Goal: Information Seeking & Learning: Learn about a topic

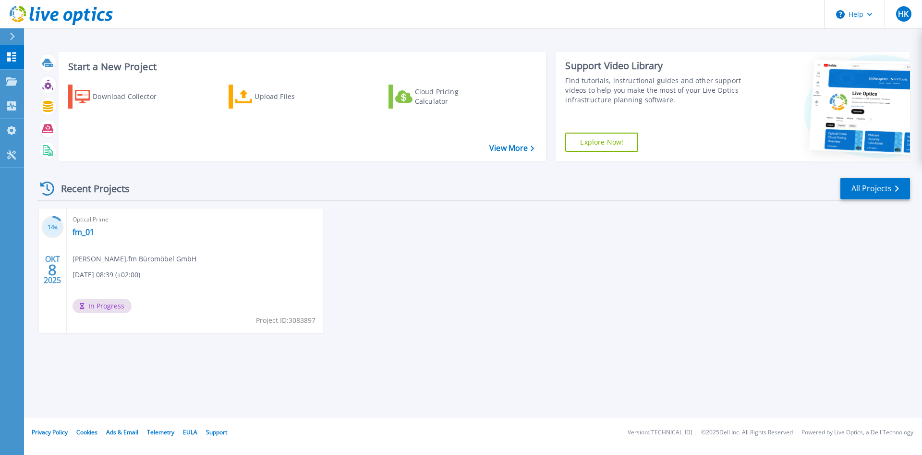
click at [247, 268] on div "Optical Prime fm_01 Holger Kock , fm Büromöbel GmbH 10.08.2025, 08:39 (+02:00) …" at bounding box center [195, 270] width 256 height 124
click at [101, 304] on span "In Progress" at bounding box center [101, 306] width 59 height 14
click at [94, 233] on link "fm_01" at bounding box center [83, 232] width 22 height 10
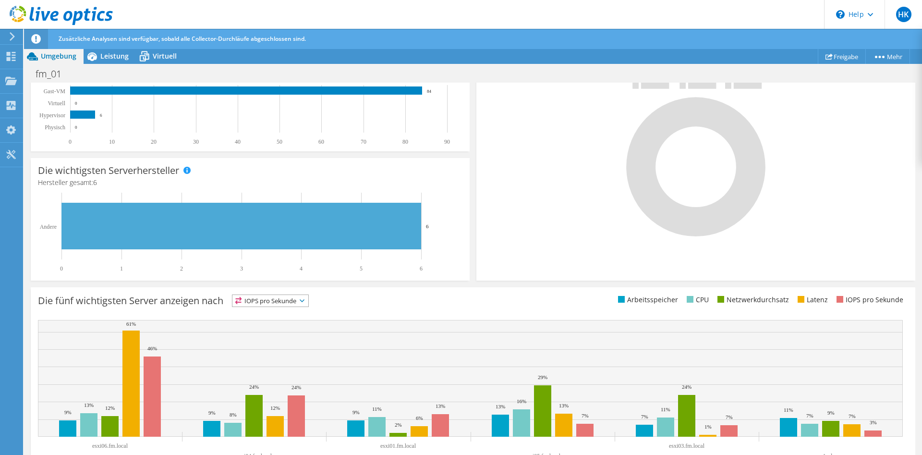
scroll to position [242, 0]
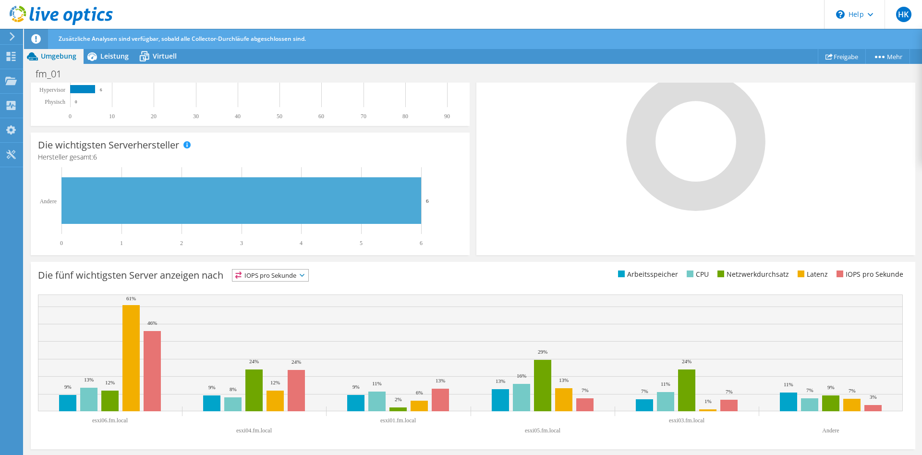
click at [526, 173] on div at bounding box center [695, 133] width 424 height 162
click at [271, 276] on span "IOPS pro Sekunde" at bounding box center [270, 275] width 76 height 12
click at [267, 303] on li "Arbeitsspeicher" at bounding box center [270, 300] width 76 height 13
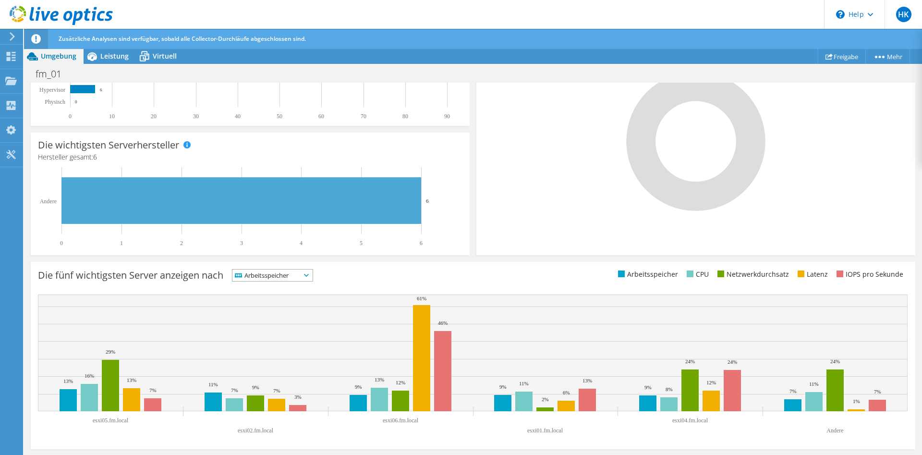
click at [273, 272] on span "Arbeitsspeicher" at bounding box center [266, 275] width 68 height 12
click at [261, 318] on li "CPU" at bounding box center [272, 314] width 80 height 13
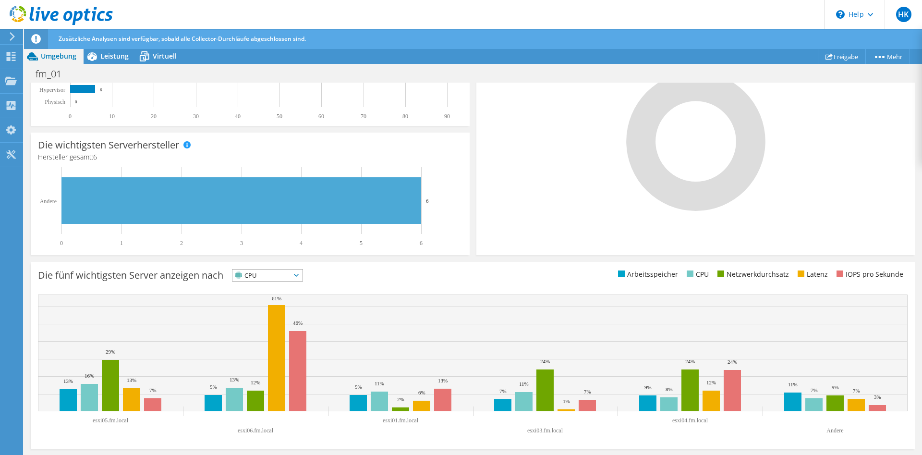
click at [275, 278] on span "CPU" at bounding box center [261, 275] width 58 height 12
click at [257, 326] on li "Netzwerkdurchsatz" at bounding box center [267, 327] width 70 height 13
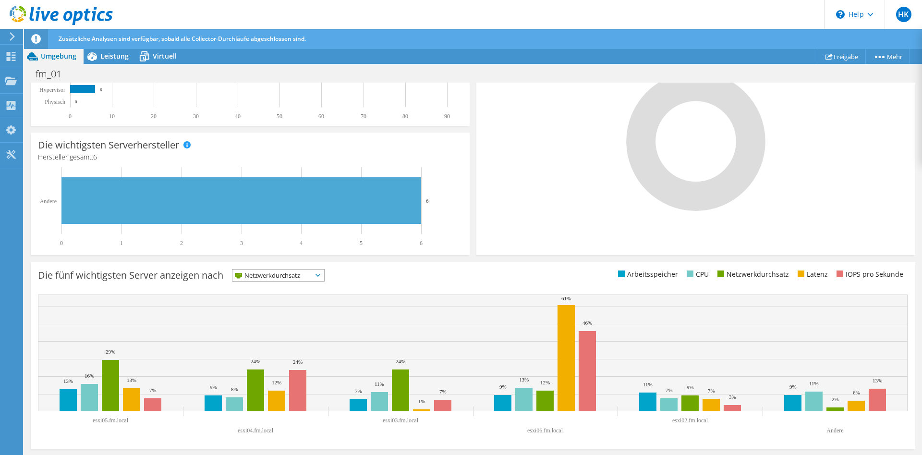
click at [284, 273] on span "Netzwerkdurchsatz" at bounding box center [272, 275] width 80 height 12
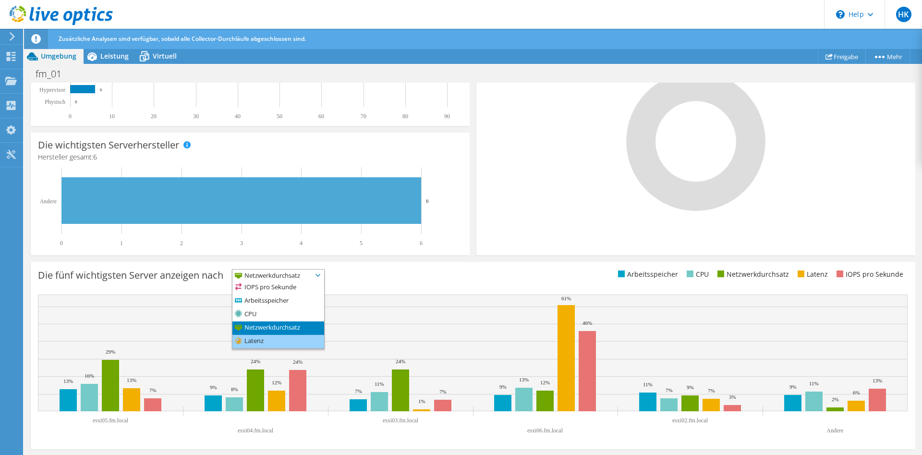
click at [267, 343] on li "Latenz" at bounding box center [278, 341] width 92 height 13
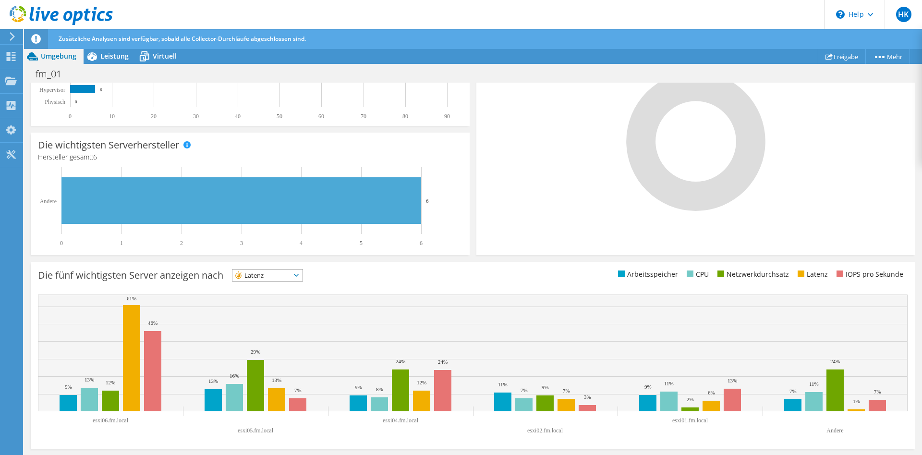
click at [282, 277] on span "Latenz" at bounding box center [261, 275] width 58 height 12
click at [267, 292] on li "IOPS pro Sekunde" at bounding box center [267, 287] width 70 height 13
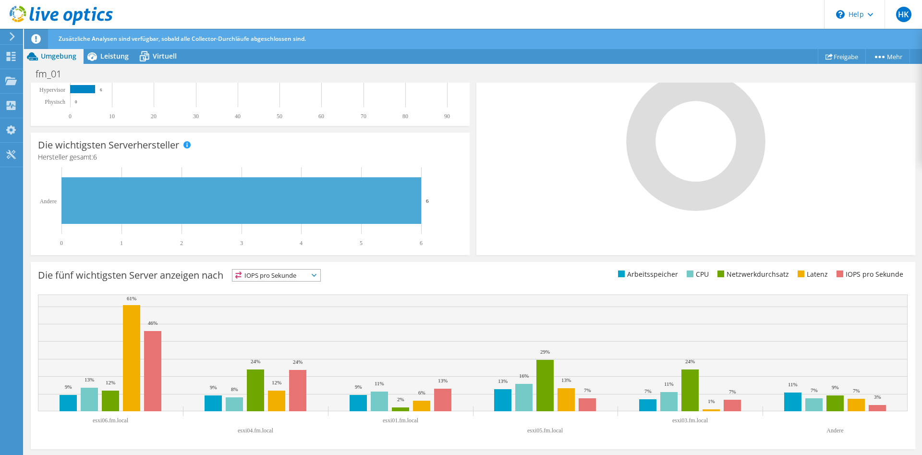
drag, startPoint x: 275, startPoint y: 277, endPoint x: 276, endPoint y: 286, distance: 9.2
click at [275, 277] on span "IOPS pro Sekunde" at bounding box center [270, 275] width 76 height 12
click at [275, 297] on li "Arbeitsspeicher" at bounding box center [276, 300] width 88 height 13
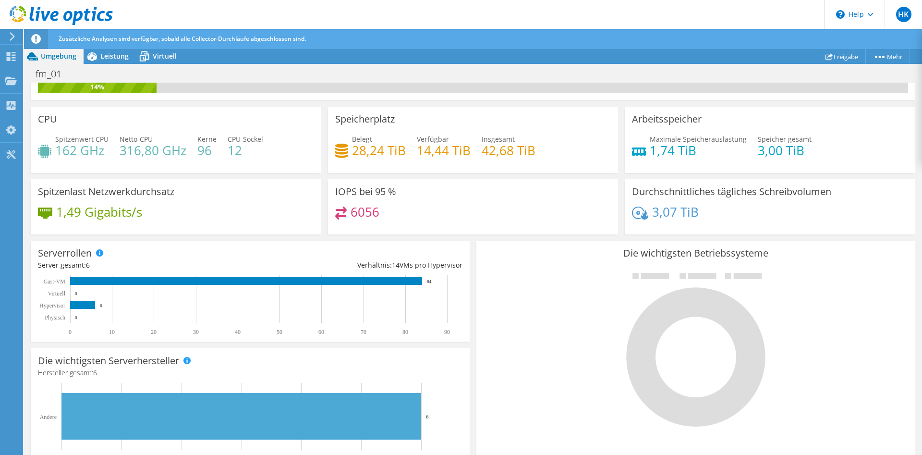
scroll to position [0, 0]
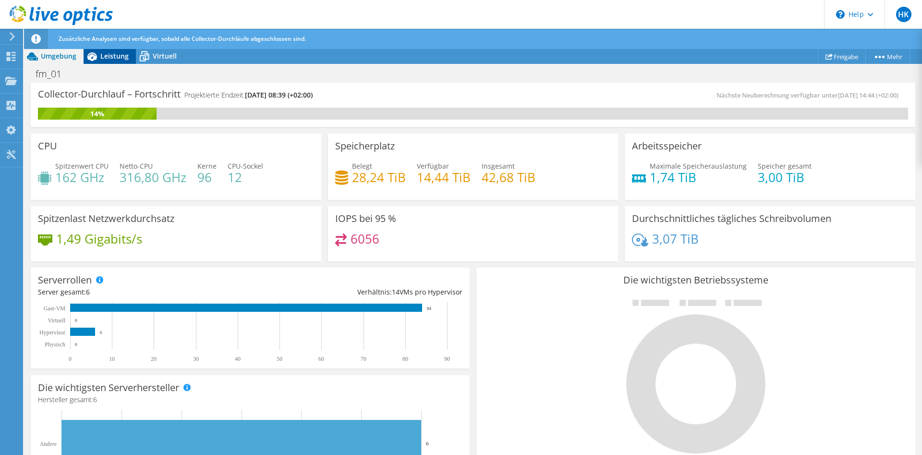
click at [102, 56] on span "Leistung" at bounding box center [114, 55] width 28 height 9
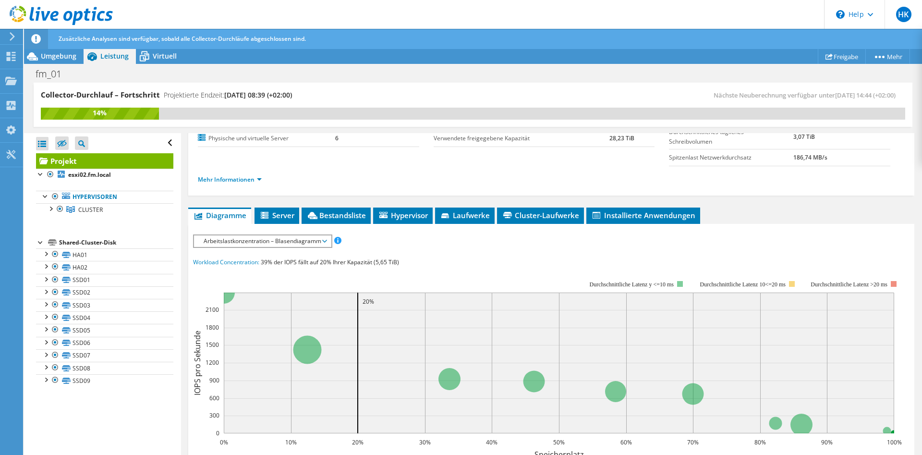
scroll to position [98, 0]
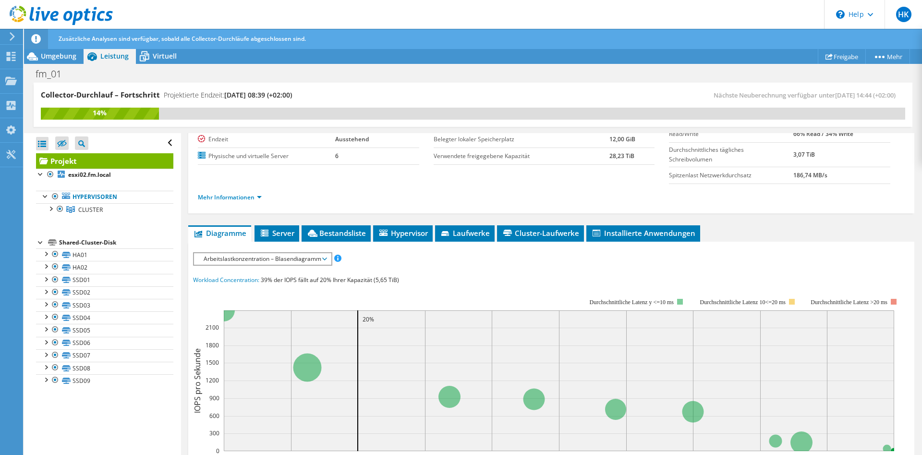
click at [285, 260] on span "Arbeitslastkonzentration – Blasendiagramm" at bounding box center [262, 259] width 127 height 12
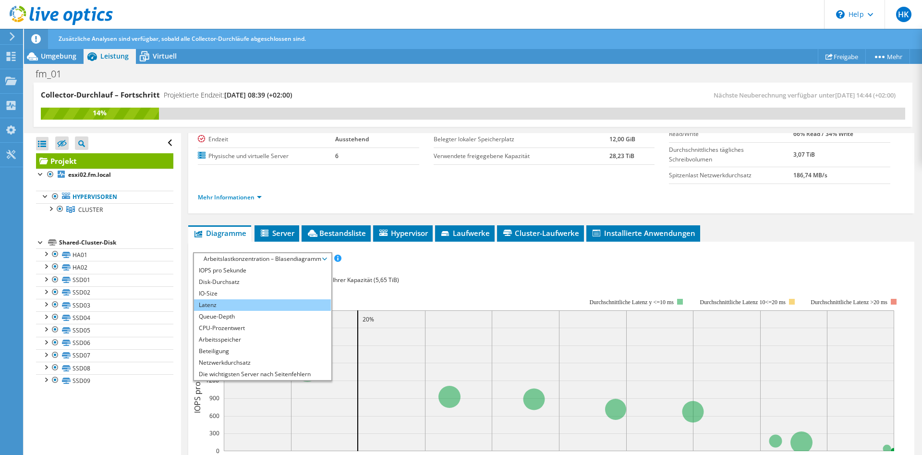
click at [256, 304] on li "Latenz" at bounding box center [262, 305] width 137 height 12
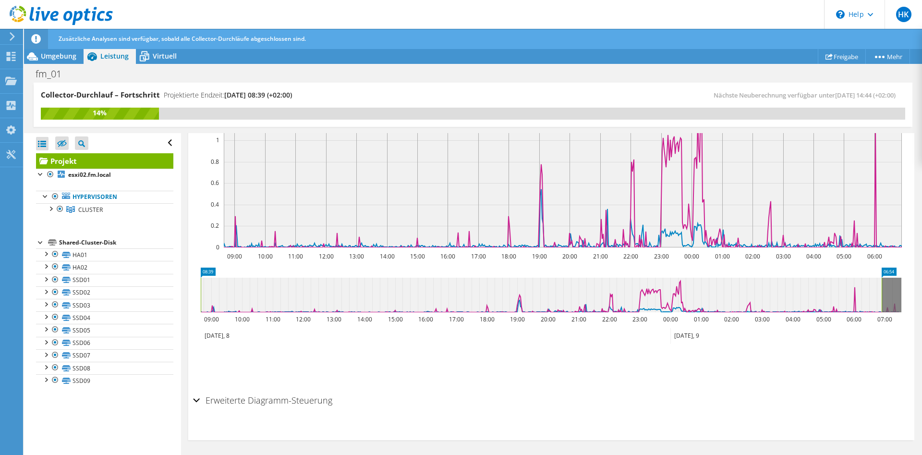
scroll to position [50, 0]
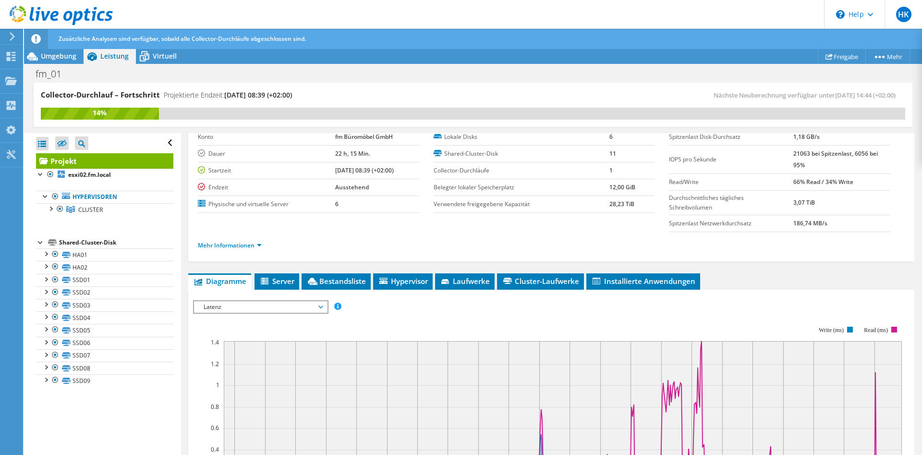
click at [268, 312] on div "Latenz IOPS pro Sekunde Disk-Durchsatz IO-Size Latenz Queue-Depth CPU-Prozentwe…" at bounding box center [260, 306] width 135 height 13
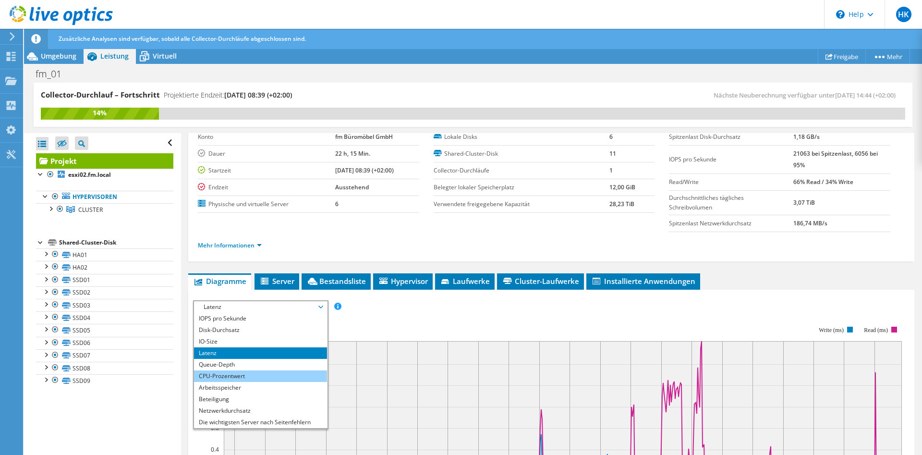
click at [275, 377] on li "CPU-Prozentwert" at bounding box center [260, 376] width 133 height 12
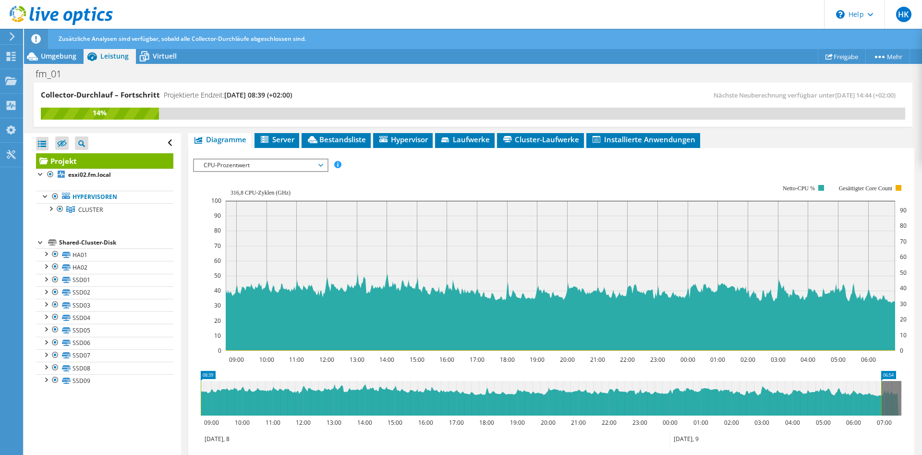
scroll to position [99, 0]
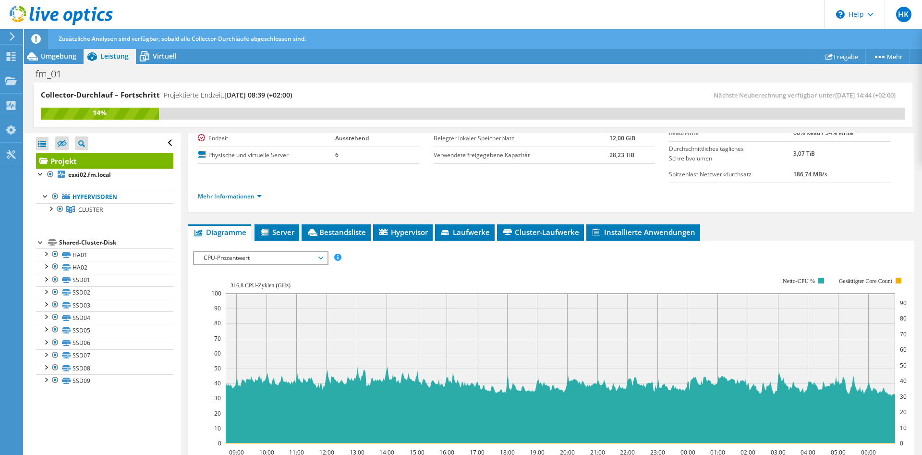
click at [238, 257] on span "CPU-Prozentwert" at bounding box center [260, 258] width 123 height 12
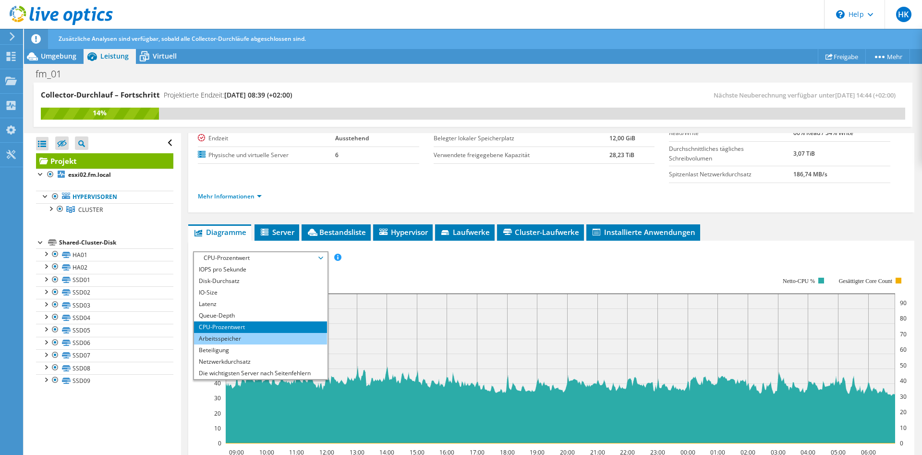
click at [251, 340] on li "Arbeitsspeicher" at bounding box center [260, 339] width 133 height 12
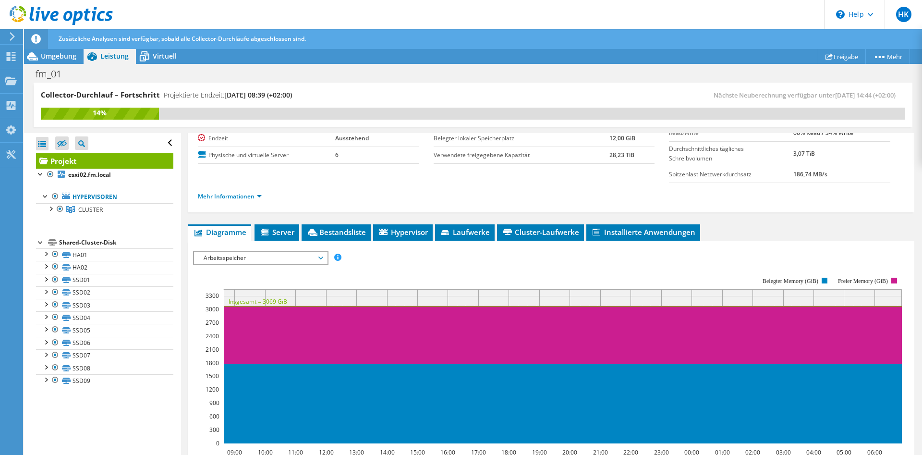
click at [256, 256] on span "Arbeitsspeicher" at bounding box center [260, 258] width 123 height 12
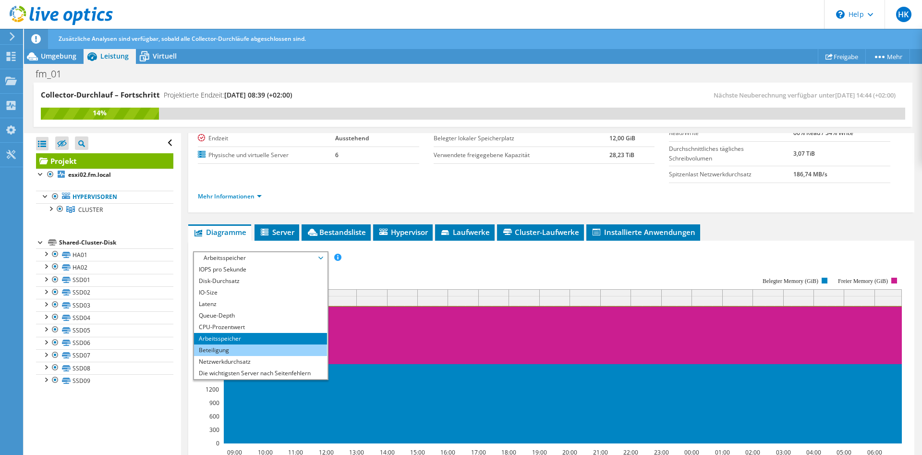
click at [238, 346] on li "Beteiligung" at bounding box center [260, 350] width 133 height 12
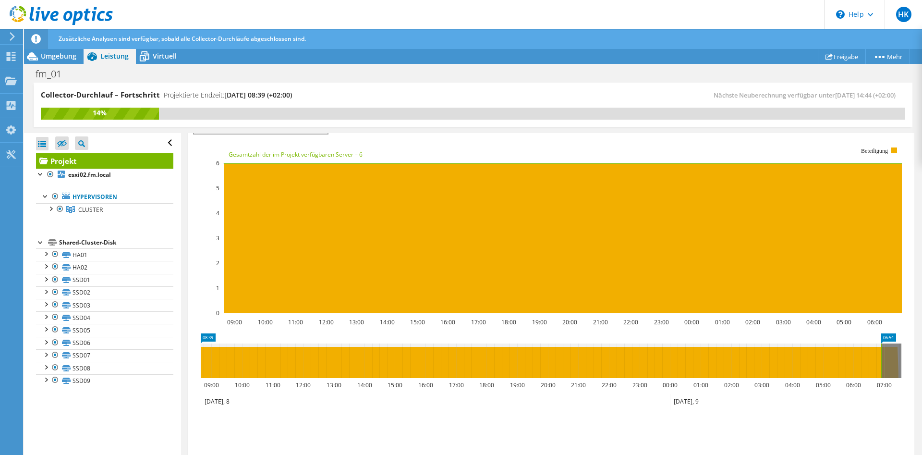
scroll to position [50, 0]
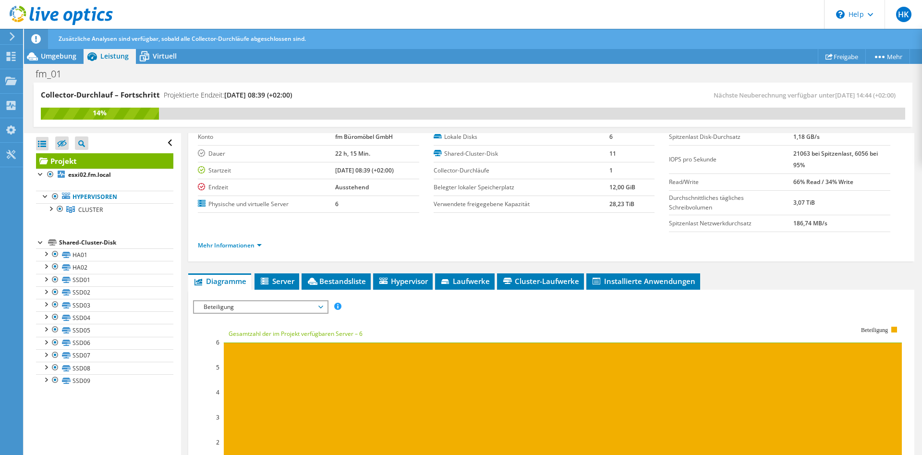
click at [272, 310] on span "Beteiligung" at bounding box center [260, 307] width 123 height 12
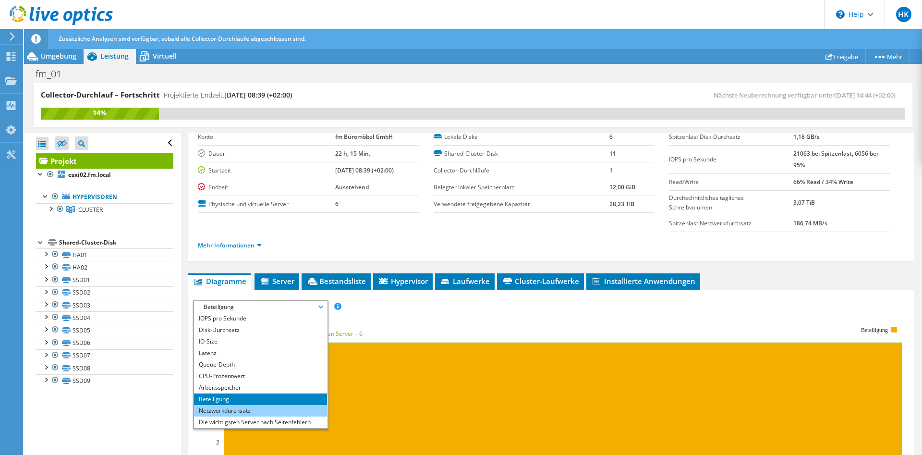
click at [265, 414] on li "Netzwerkdurchsatz" at bounding box center [260, 411] width 133 height 12
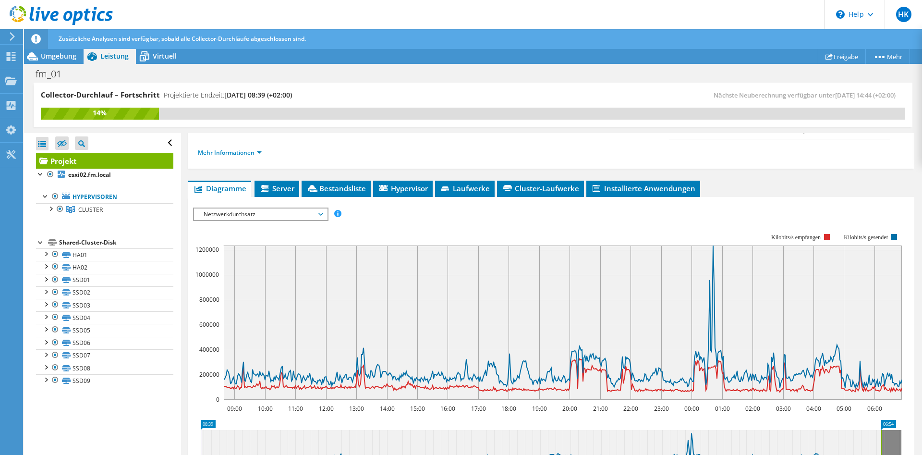
scroll to position [197, 0]
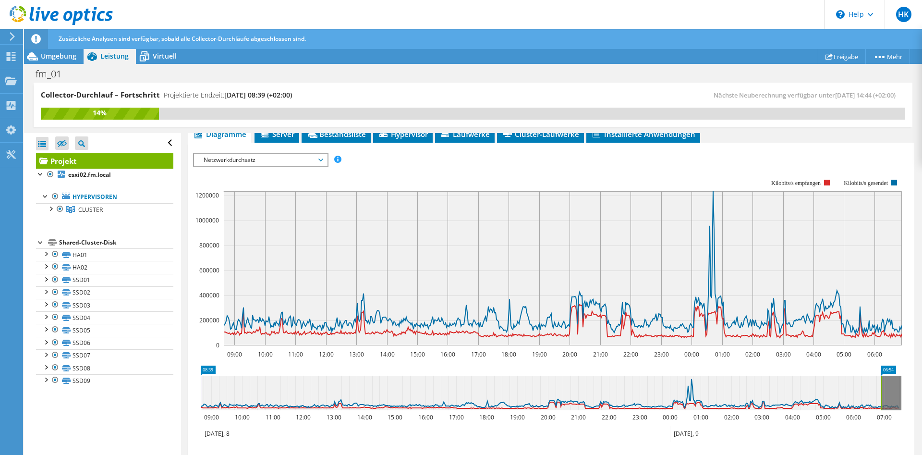
click at [806, 153] on div "IOPS pro Sekunde Disk-Durchsatz IO-Size Latenz Queue-Depth CPU-Prozentwert Arbe…" at bounding box center [551, 318] width 716 height 340
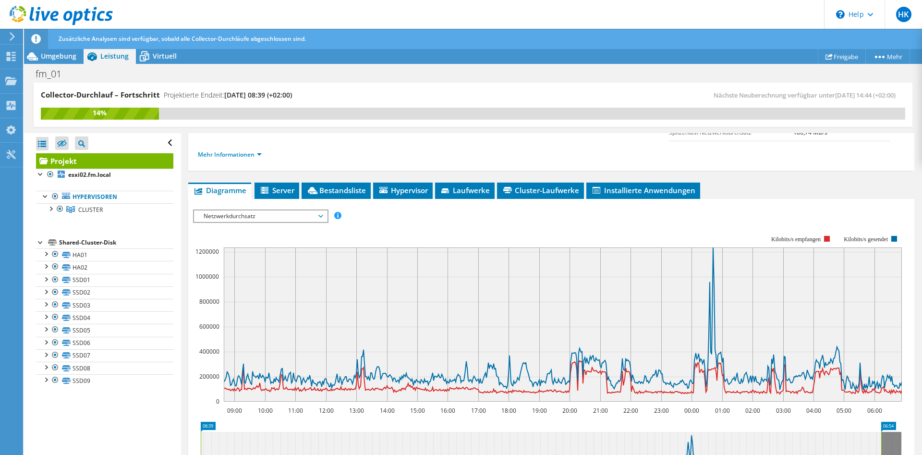
scroll to position [50, 0]
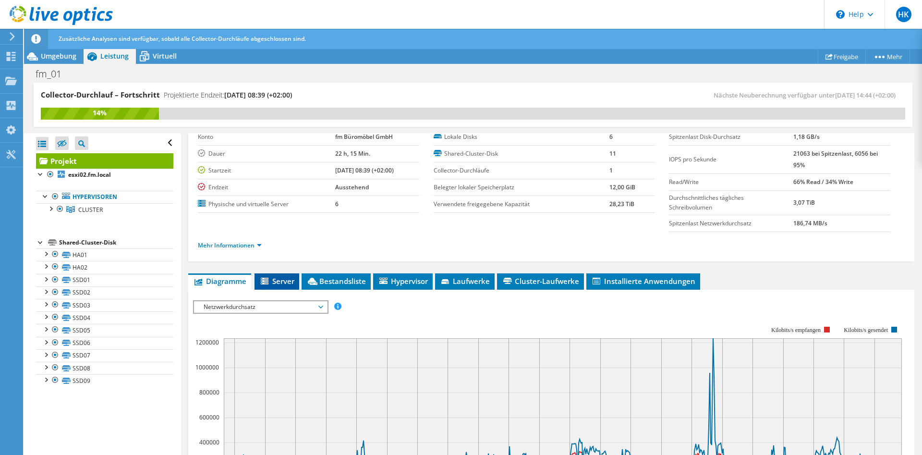
click at [272, 283] on span "Server" at bounding box center [276, 281] width 35 height 10
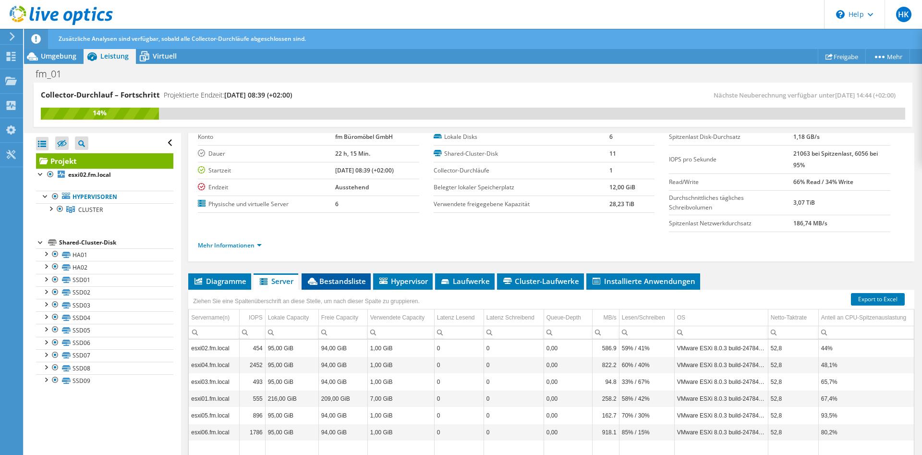
click at [331, 281] on span "Bestandsliste" at bounding box center [336, 281] width 60 height 10
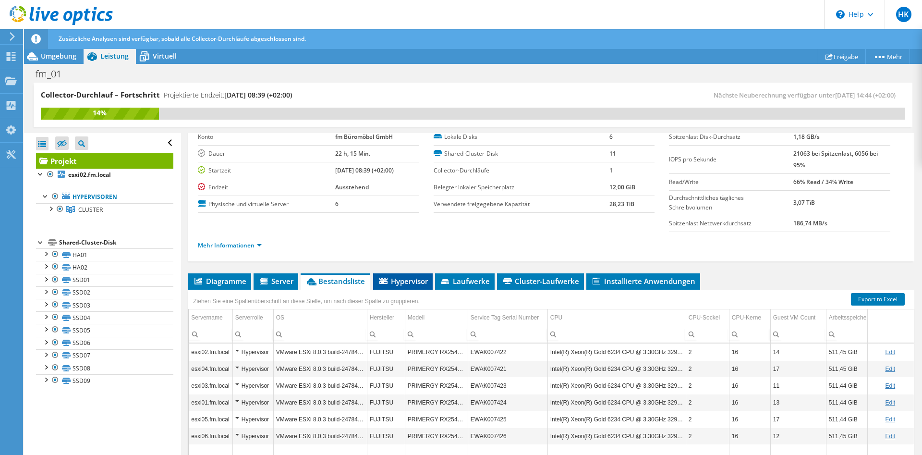
click at [406, 282] on span "Hypervisor" at bounding box center [403, 281] width 50 height 10
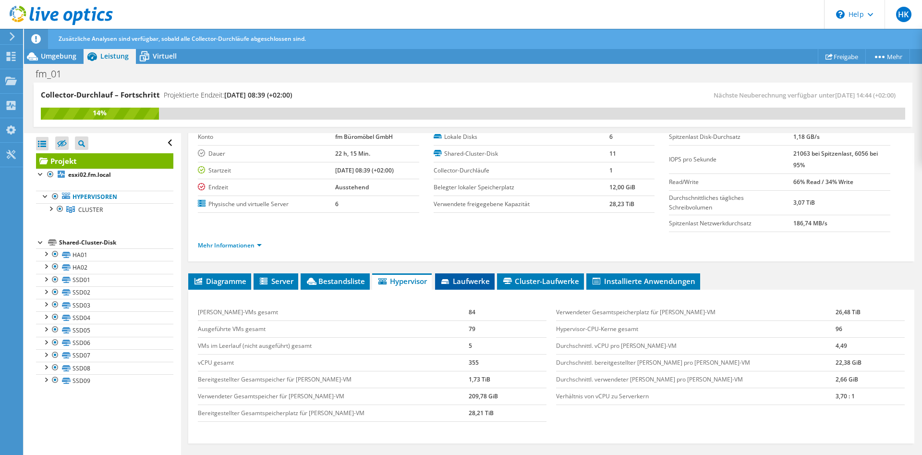
click at [457, 282] on span "Laufwerke" at bounding box center [465, 281] width 50 height 10
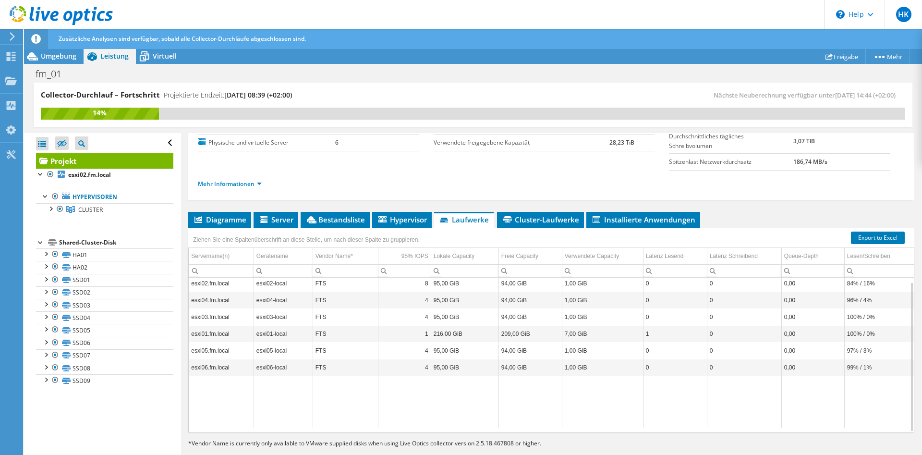
scroll to position [124, 0]
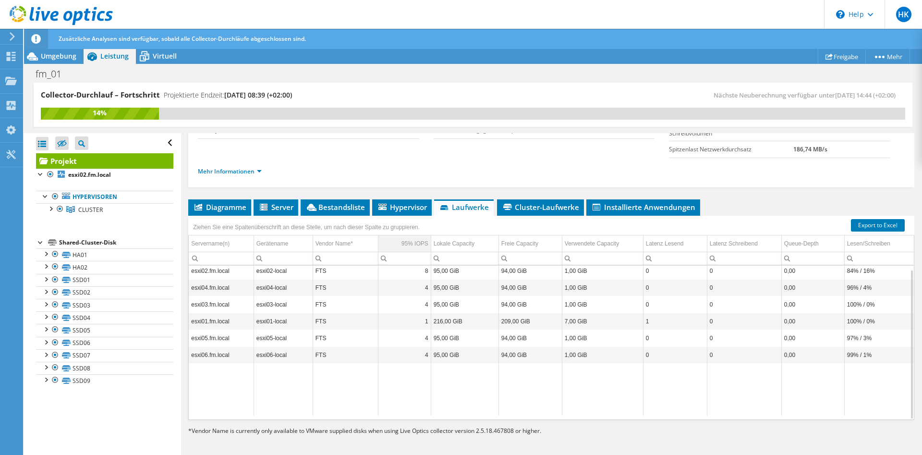
click at [407, 244] on div "95% IOPS" at bounding box center [414, 244] width 27 height 12
click at [421, 245] on div "95% IOPS" at bounding box center [414, 244] width 27 height 12
click at [399, 244] on td "95% IOPS" at bounding box center [404, 243] width 53 height 17
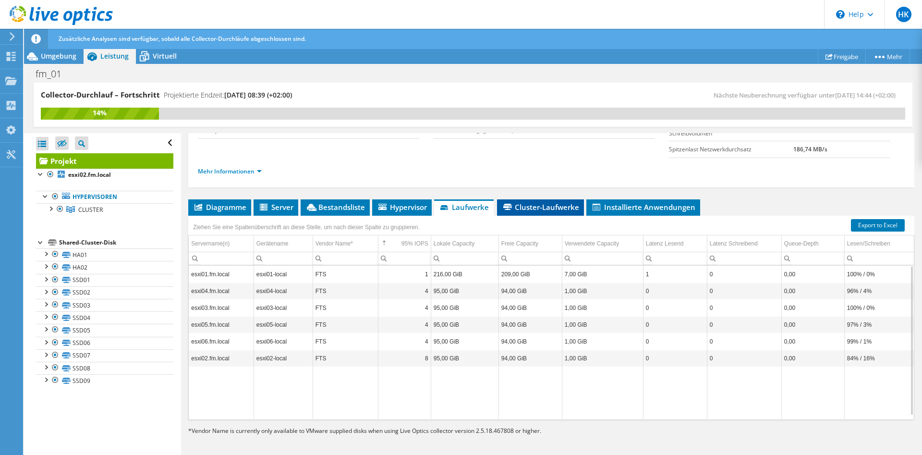
click at [542, 208] on span "Cluster-Laufwerke" at bounding box center [540, 207] width 77 height 10
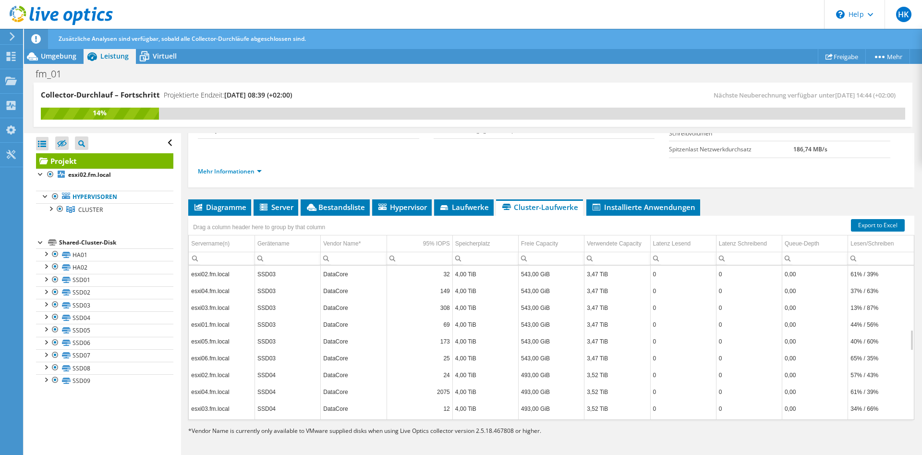
scroll to position [461, 0]
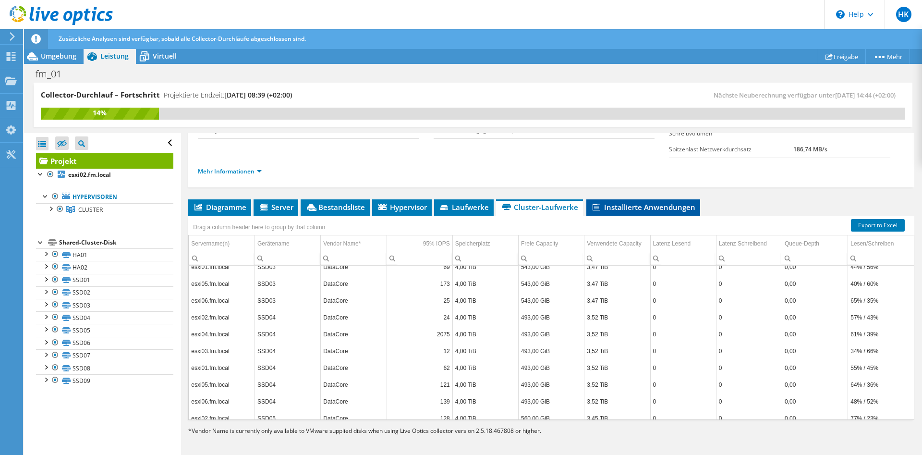
click at [638, 207] on span "Installierte Anwendungen" at bounding box center [643, 207] width 104 height 10
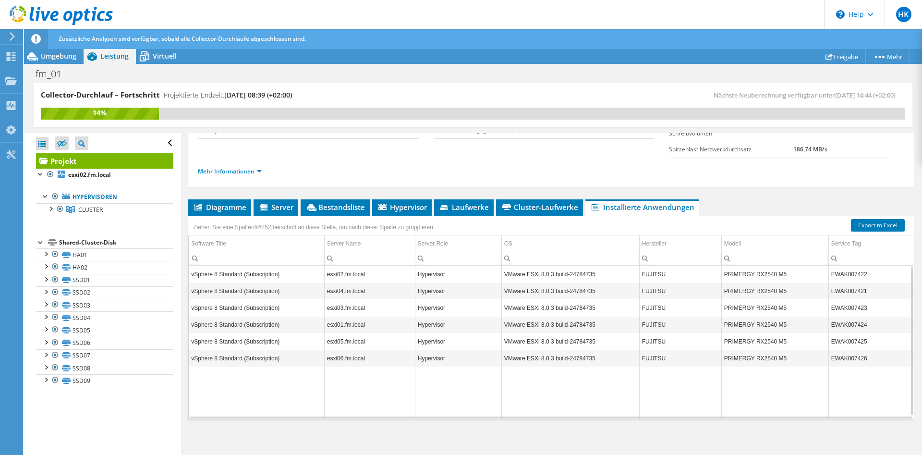
scroll to position [0, 0]
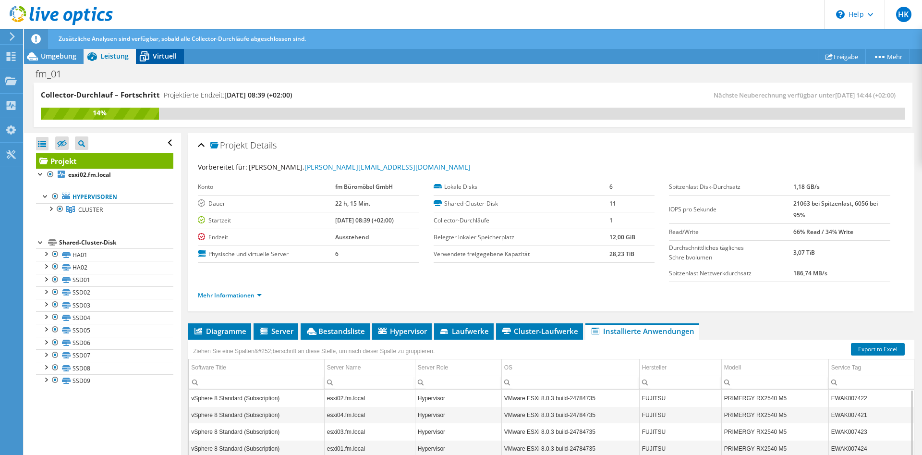
click at [155, 56] on span "Virtuell" at bounding box center [165, 55] width 24 height 9
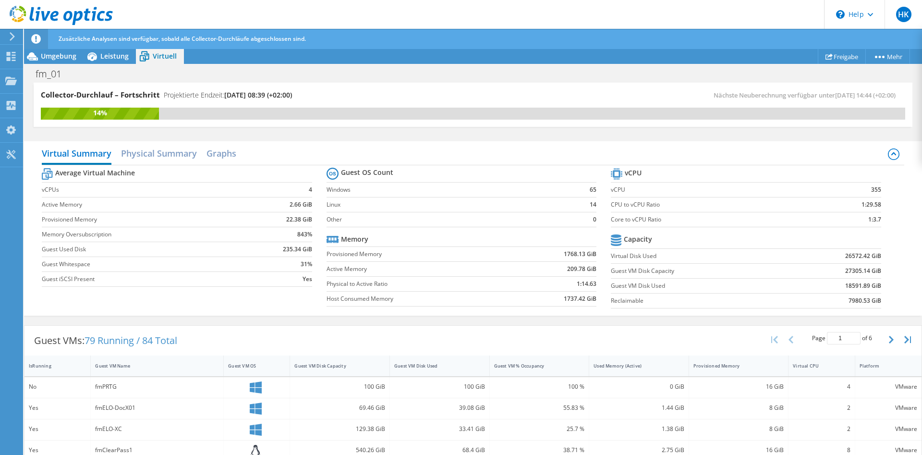
click at [509, 138] on div "Virtual Summary Physical Summary Graphs Average Virtual Machine vCPUs 4 Active …" at bounding box center [473, 228] width 898 height 184
click at [51, 60] on span "Umgebung" at bounding box center [59, 55] width 36 height 9
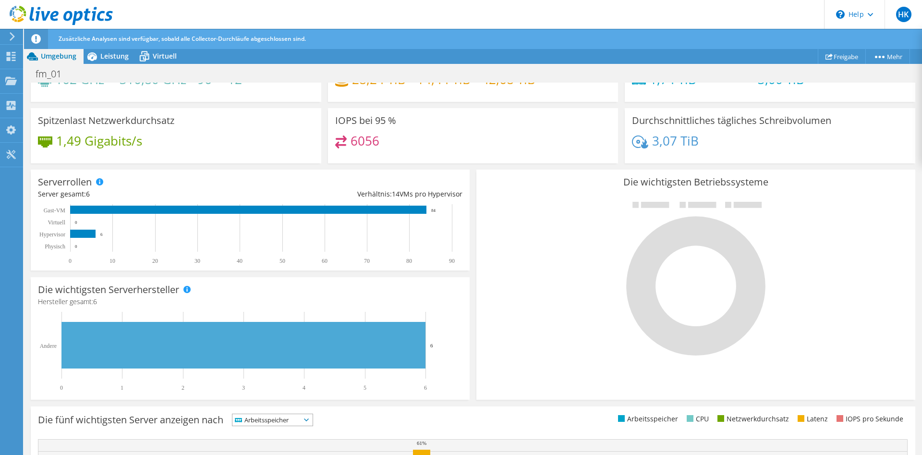
scroll to position [242, 0]
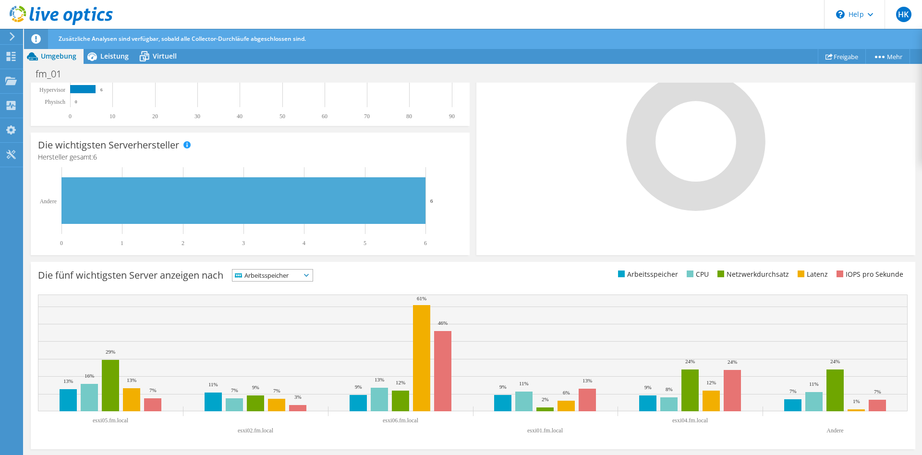
click at [287, 281] on div "Arbeitsspeicher IOPS pro Sekunde" at bounding box center [272, 275] width 81 height 12
click at [283, 329] on li "Netzwerkdurchsatz" at bounding box center [272, 327] width 80 height 13
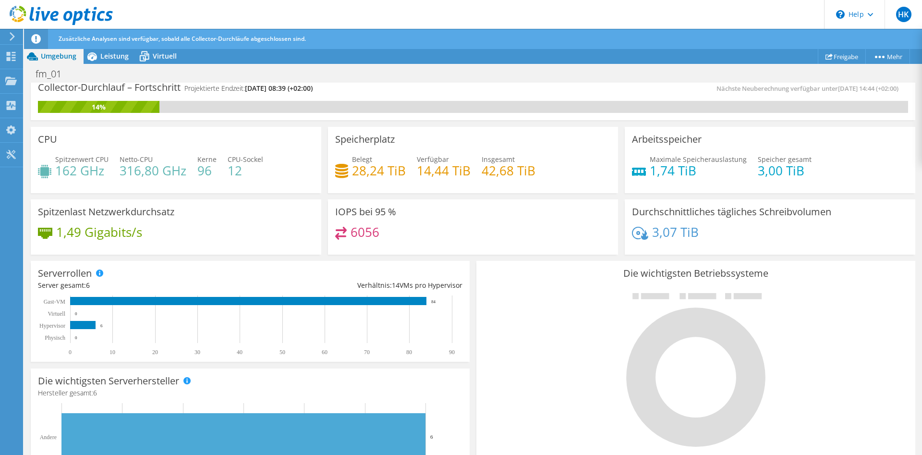
scroll to position [0, 0]
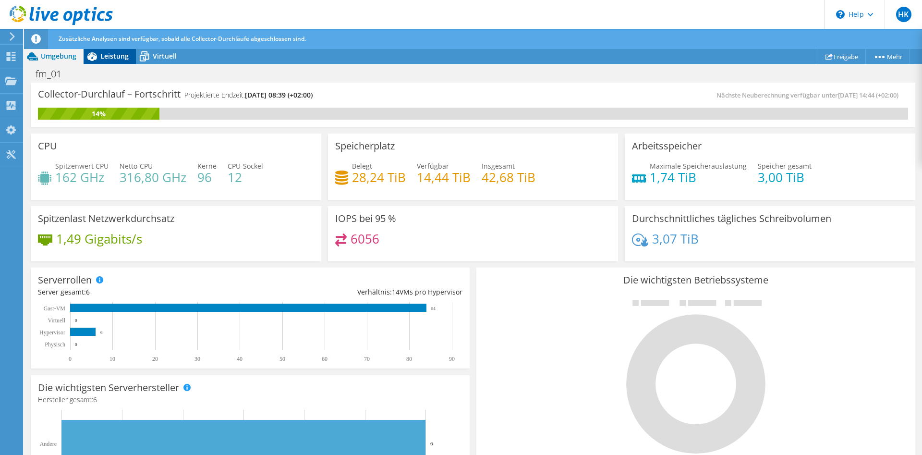
click at [107, 57] on span "Leistung" at bounding box center [114, 55] width 28 height 9
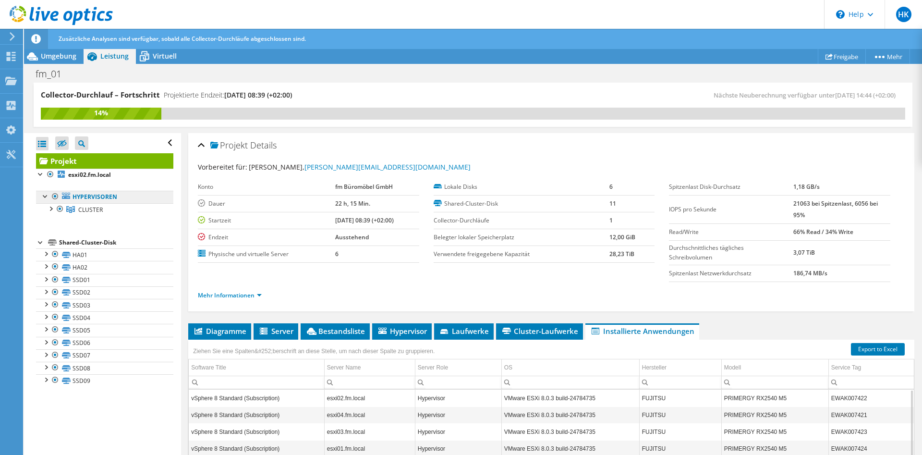
drag, startPoint x: 69, startPoint y: 195, endPoint x: 74, endPoint y: 196, distance: 5.8
click at [69, 195] on icon at bounding box center [66, 195] width 8 height 6
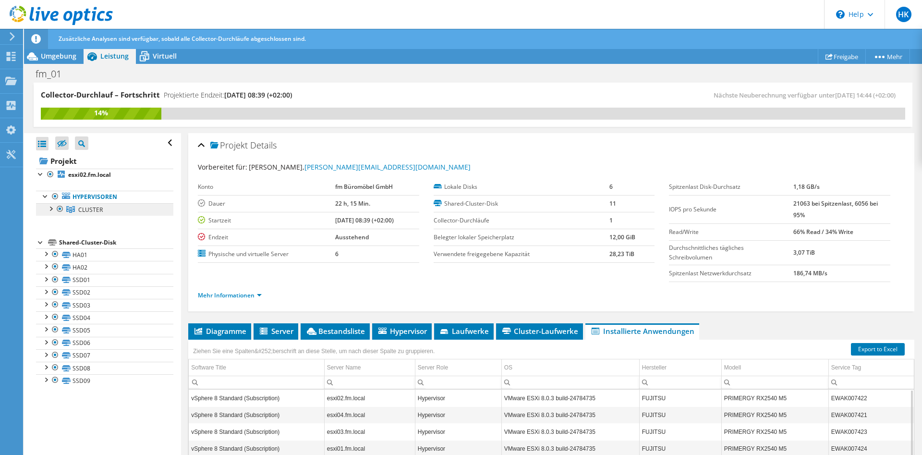
click at [82, 206] on span "CLUSTER" at bounding box center [90, 209] width 24 height 8
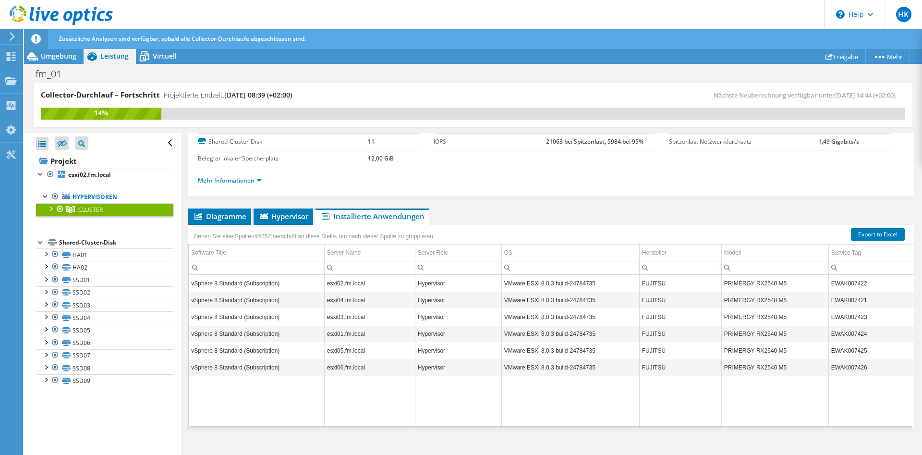
scroll to position [71, 0]
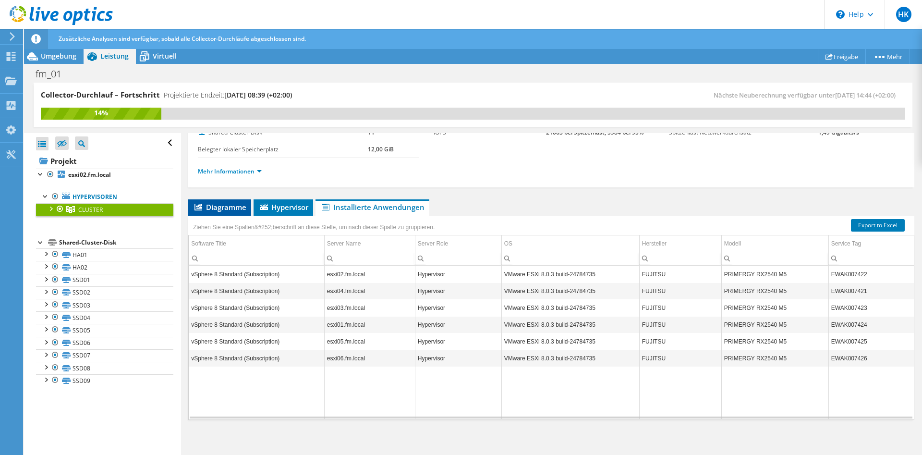
click at [228, 201] on li "Diagramme" at bounding box center [219, 207] width 63 height 16
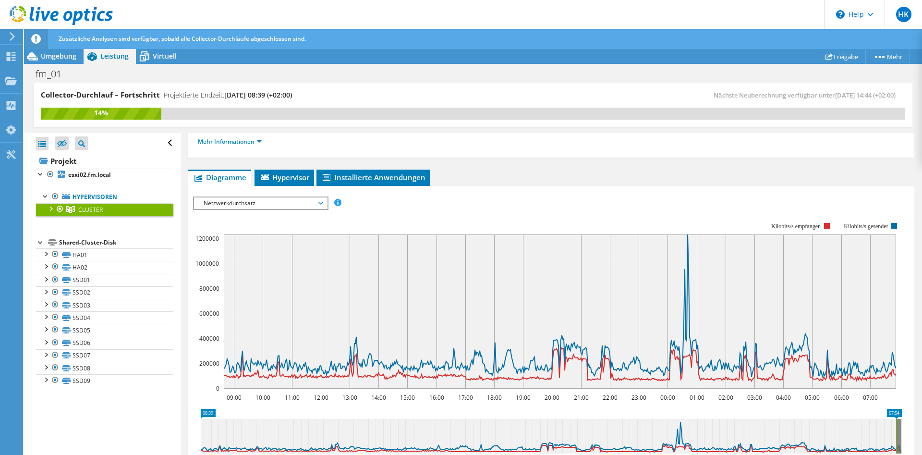
scroll to position [46, 0]
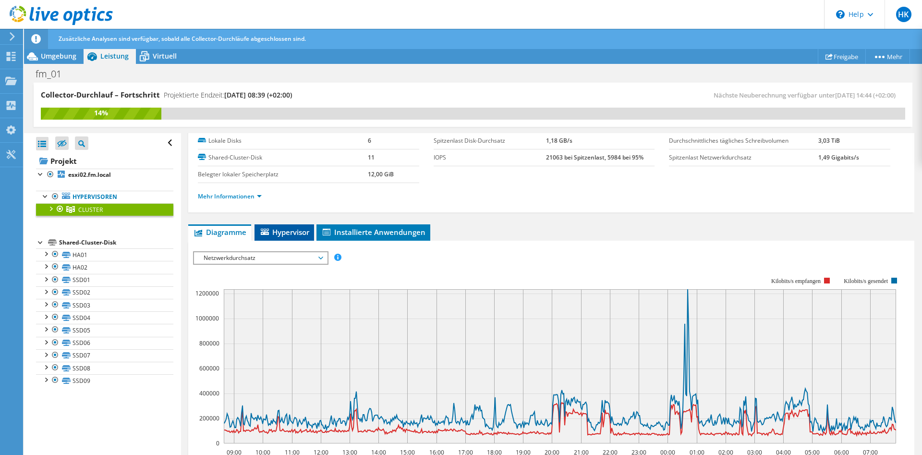
click at [283, 229] on span "Hypervisor" at bounding box center [284, 232] width 50 height 10
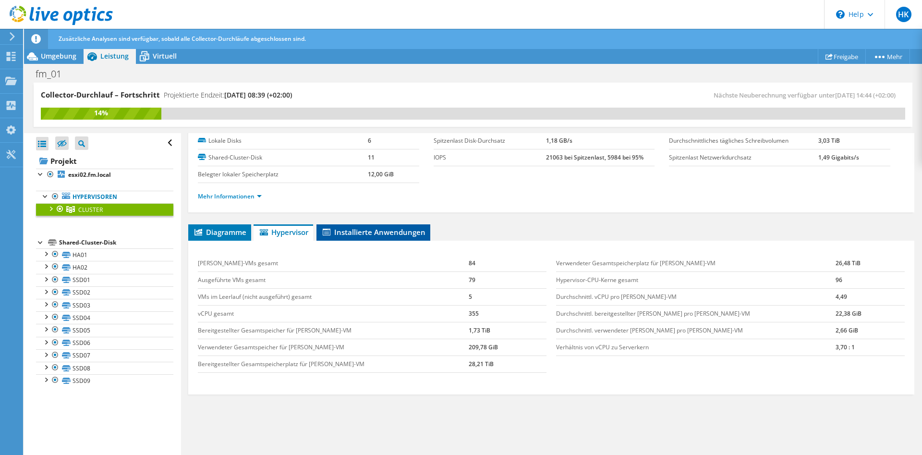
click at [369, 234] on span "Installierte Anwendungen" at bounding box center [373, 232] width 104 height 10
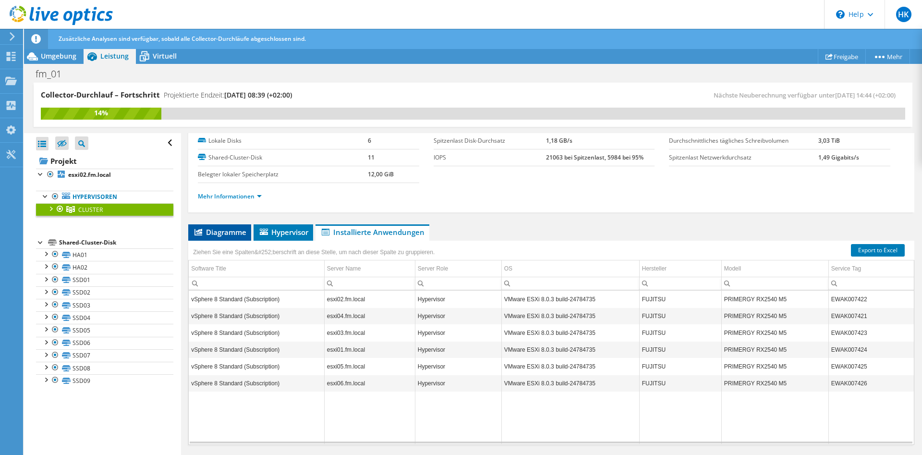
click at [205, 228] on span "Diagramme" at bounding box center [219, 232] width 53 height 10
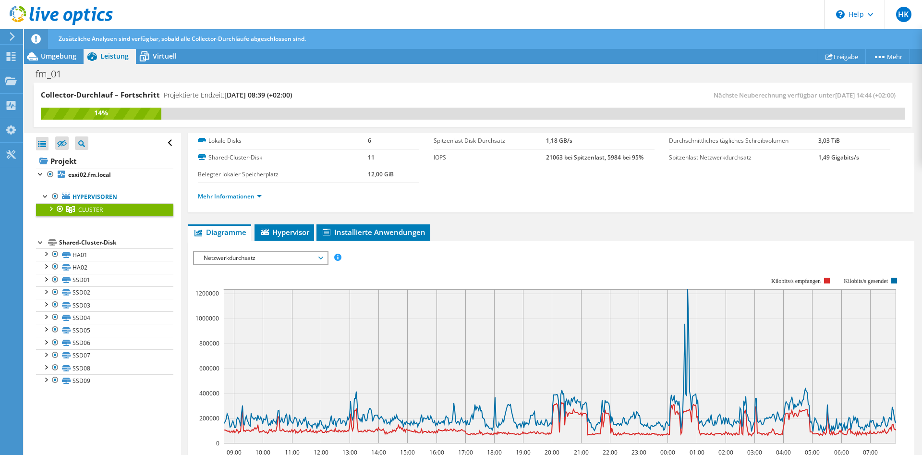
click at [305, 253] on span "Netzwerkdurchsatz" at bounding box center [260, 258] width 123 height 12
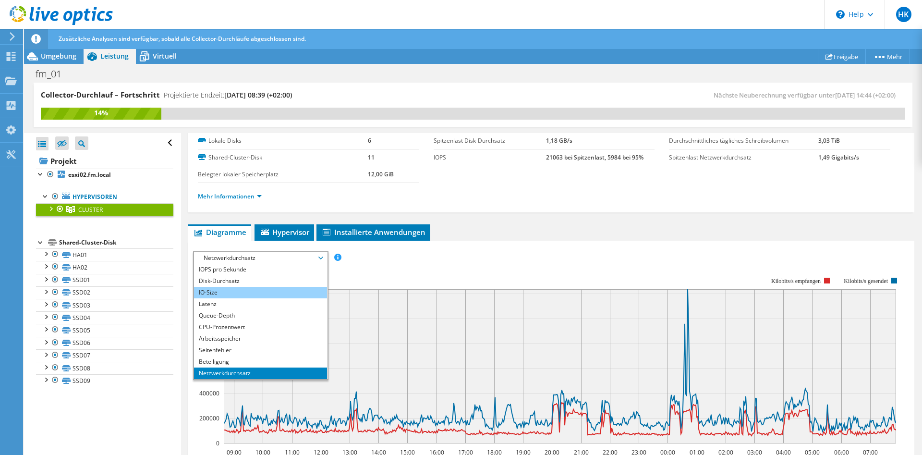
click at [254, 294] on li "IO-Size" at bounding box center [260, 293] width 133 height 12
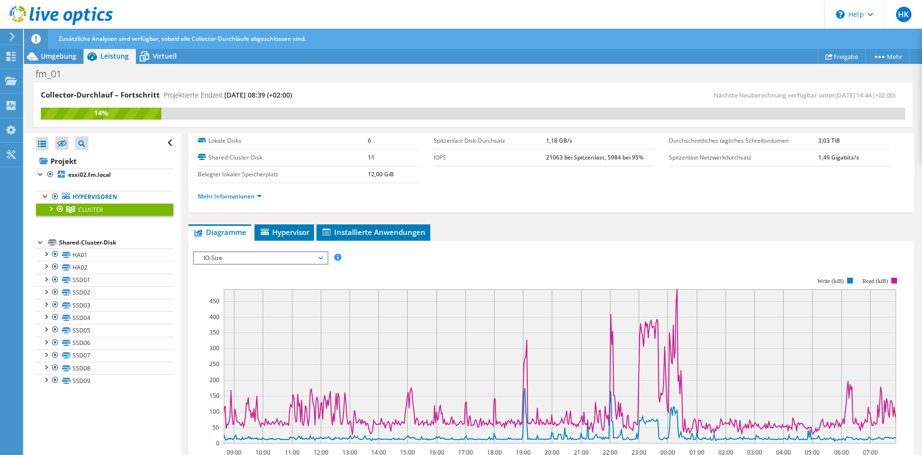
scroll to position [95, 0]
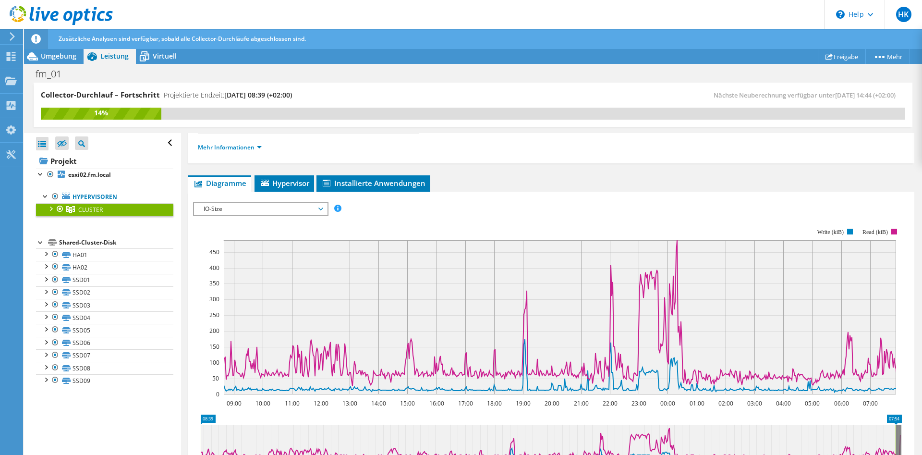
click at [218, 212] on span "IO-Size" at bounding box center [260, 209] width 123 height 12
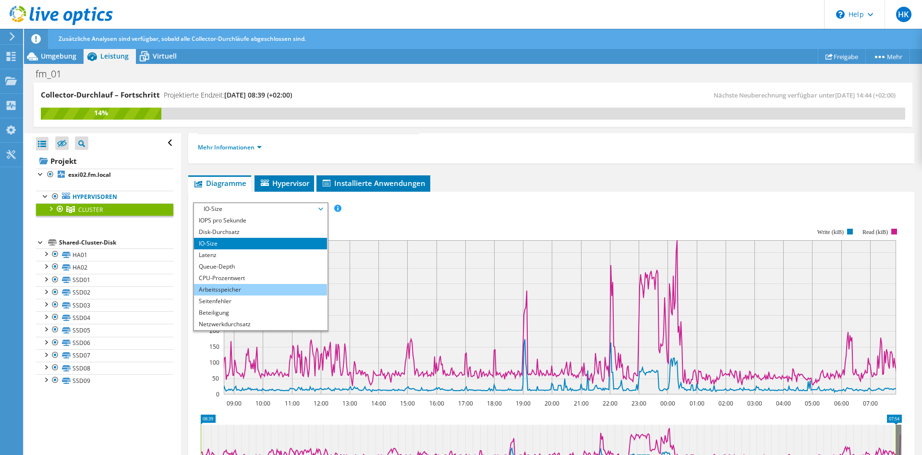
click at [260, 291] on li "Arbeitsspeicher" at bounding box center [260, 290] width 133 height 12
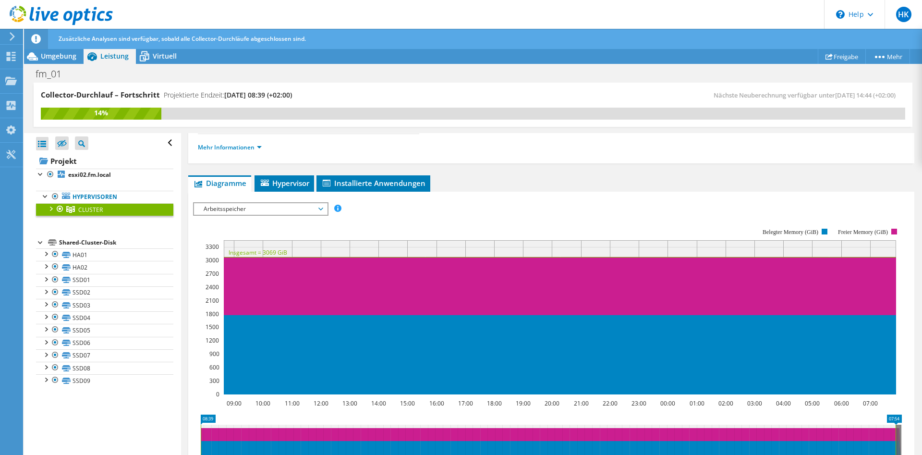
click at [258, 210] on span "Arbeitsspeicher" at bounding box center [260, 209] width 123 height 12
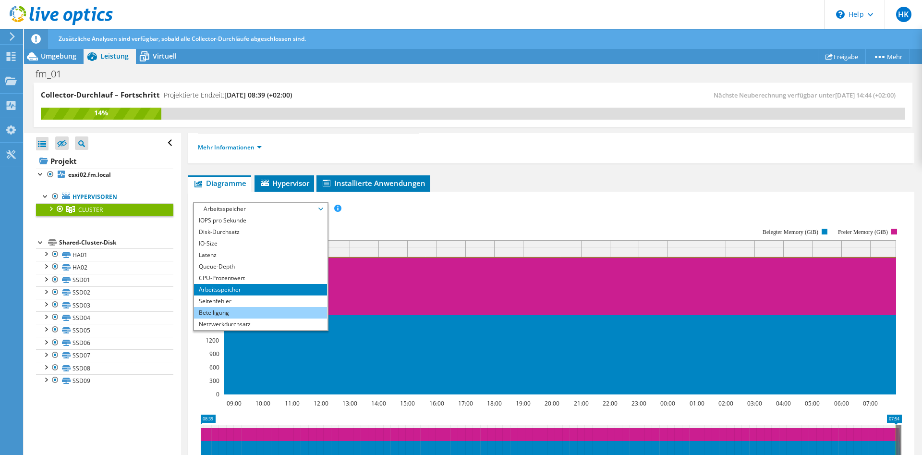
click at [259, 313] on li "Beteiligung" at bounding box center [260, 313] width 133 height 12
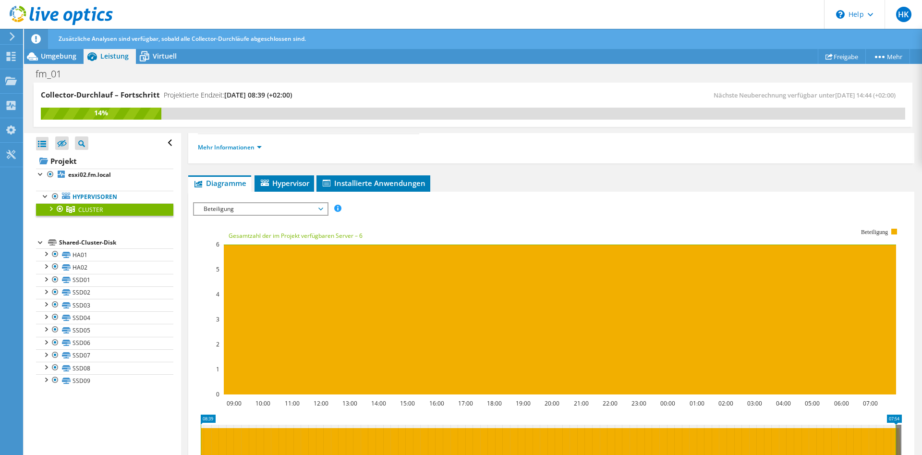
click at [247, 208] on span "Beteiligung" at bounding box center [260, 209] width 123 height 12
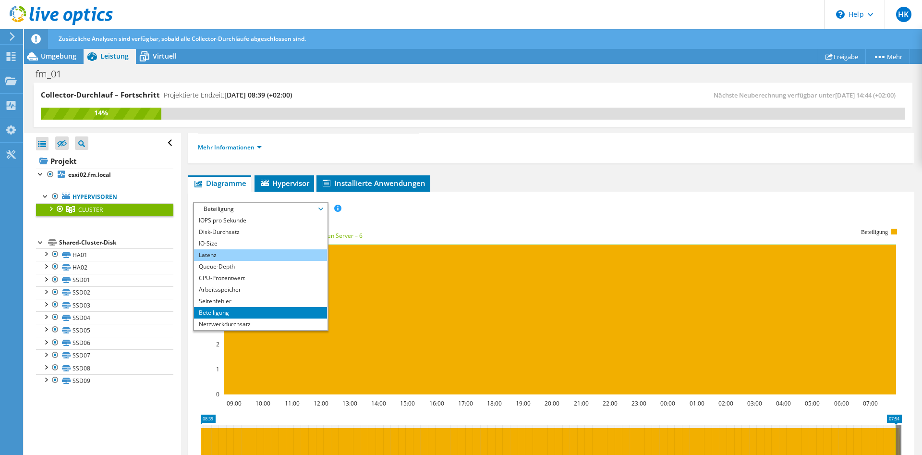
click at [250, 253] on li "Latenz" at bounding box center [260, 255] width 133 height 12
